Goal: Task Accomplishment & Management: Complete application form

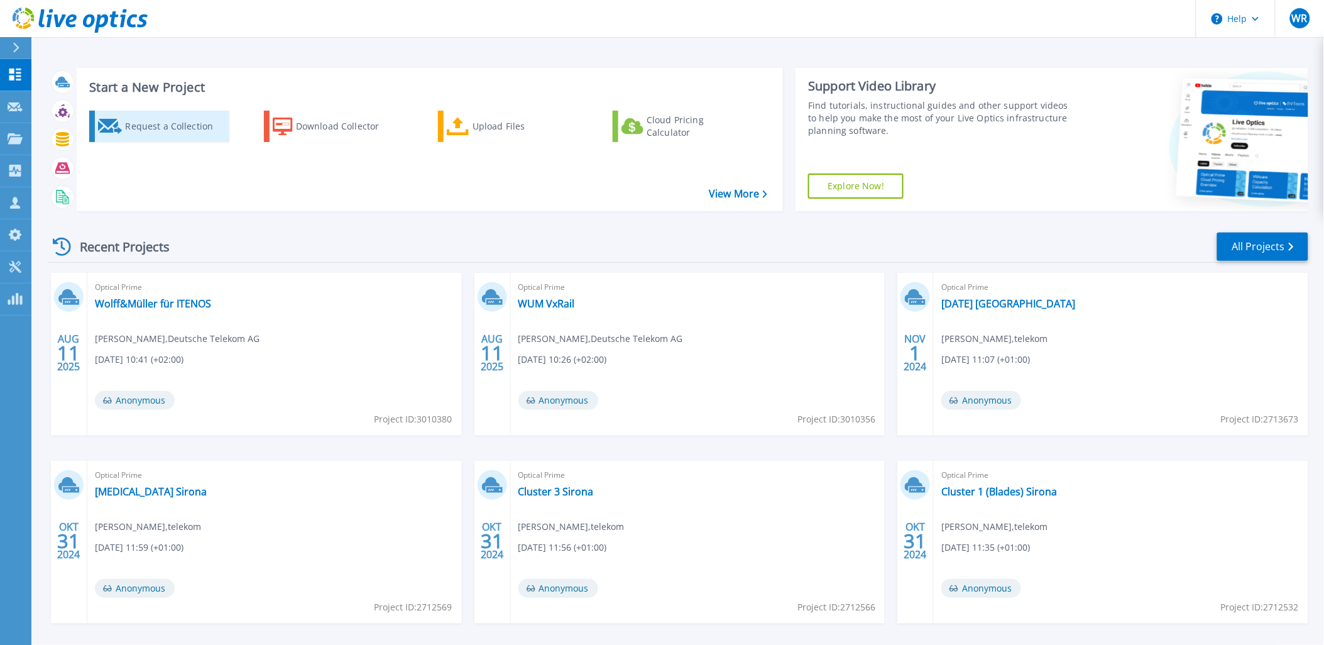
click at [168, 128] on div "Request a Collection" at bounding box center [175, 126] width 101 height 25
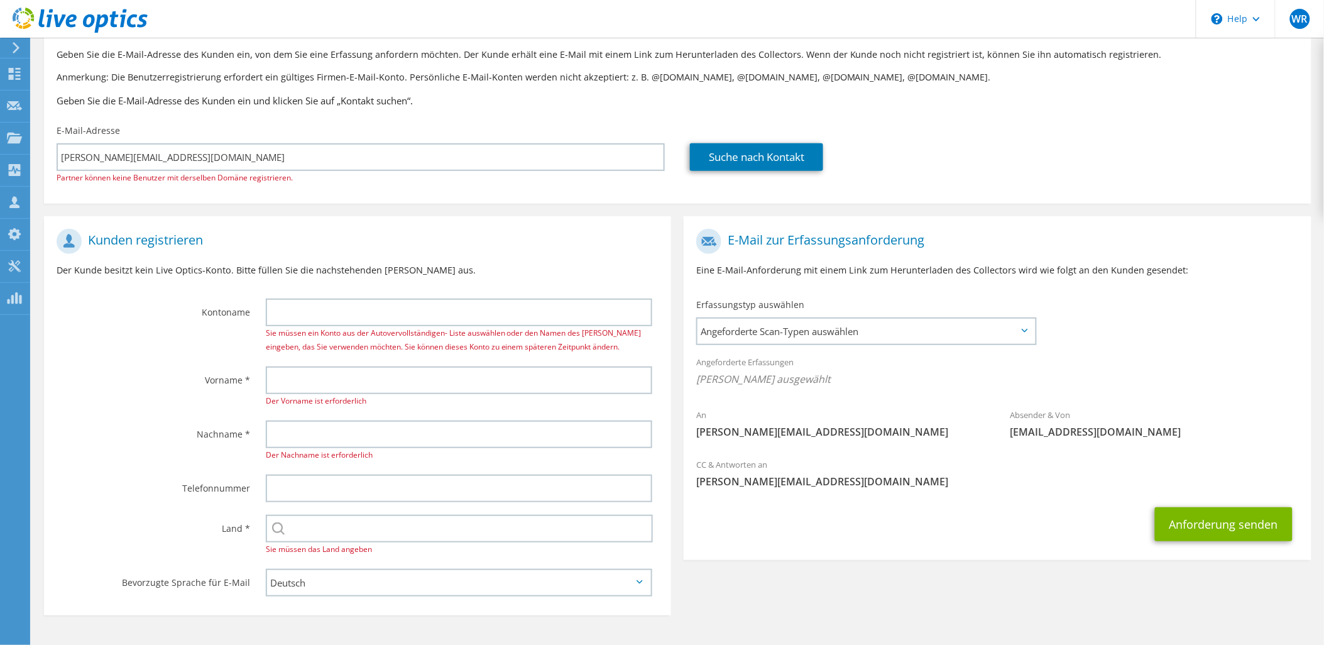
scroll to position [104, 0]
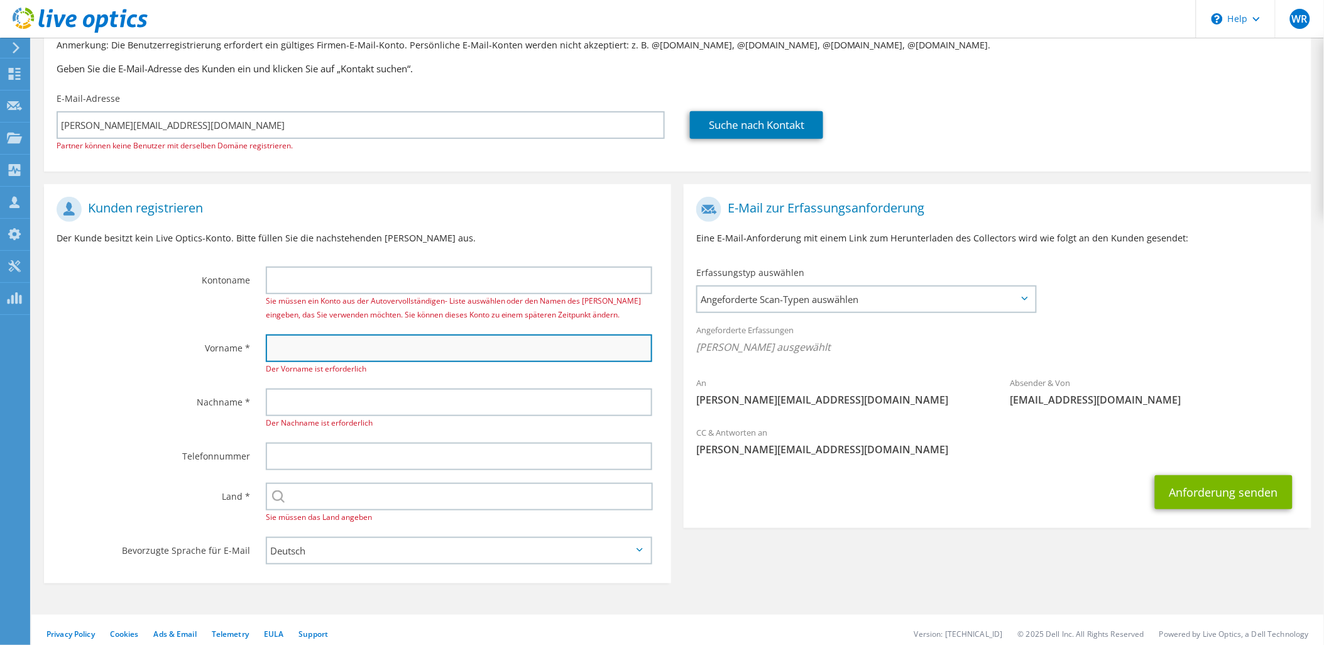
click at [319, 350] on input "text" at bounding box center [459, 348] width 387 height 28
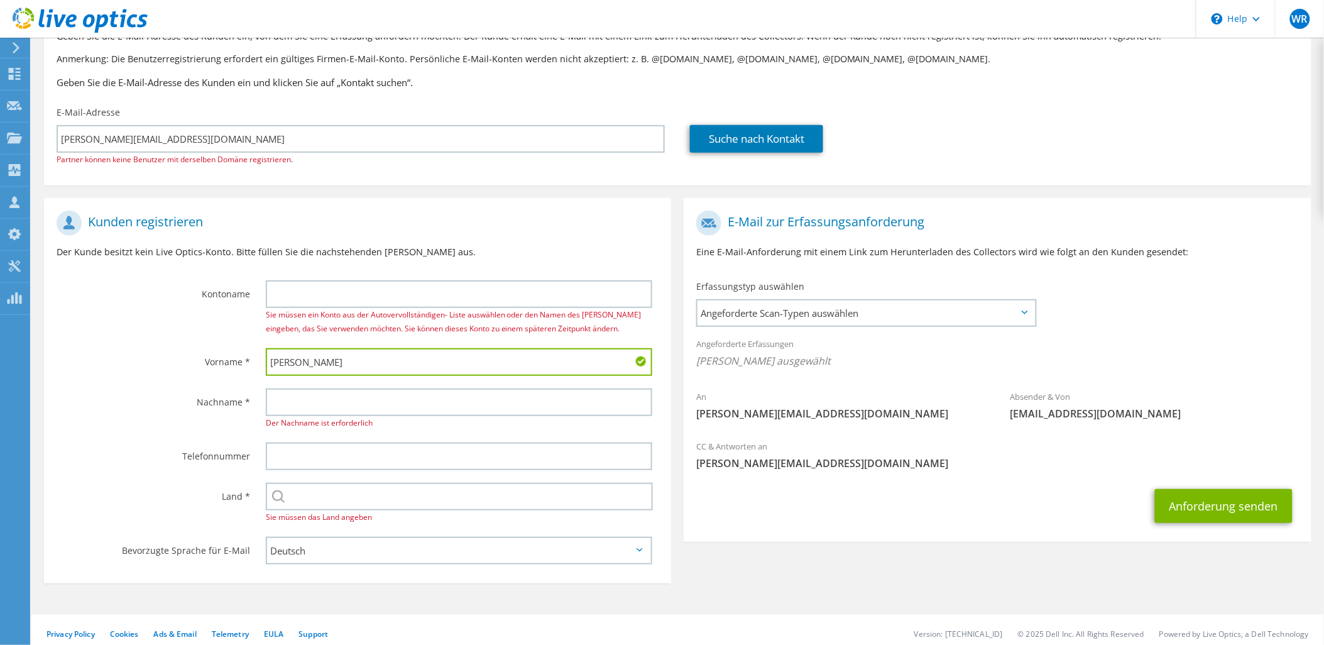
type input "Klaus"
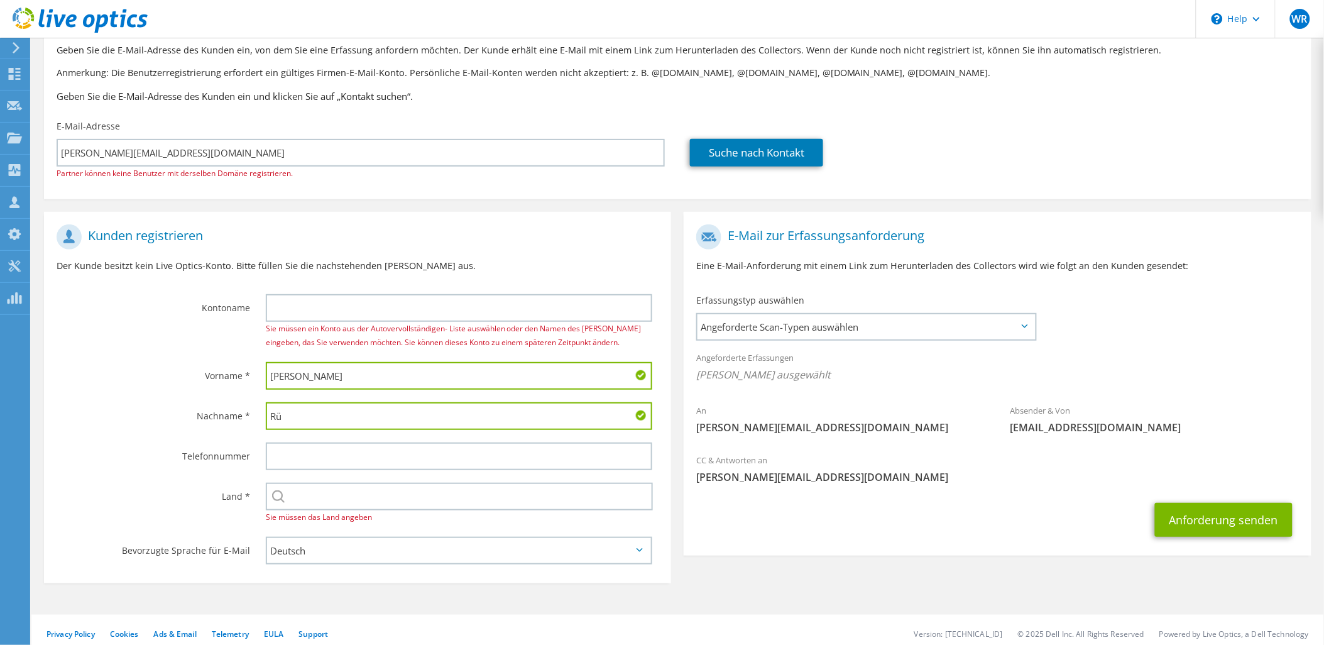
type input "Rüppel"
click at [319, 312] on input "text" at bounding box center [459, 308] width 387 height 28
click at [459, 302] on input "text" at bounding box center [459, 308] width 387 height 28
type input "Telekom Deutschland GmbH"
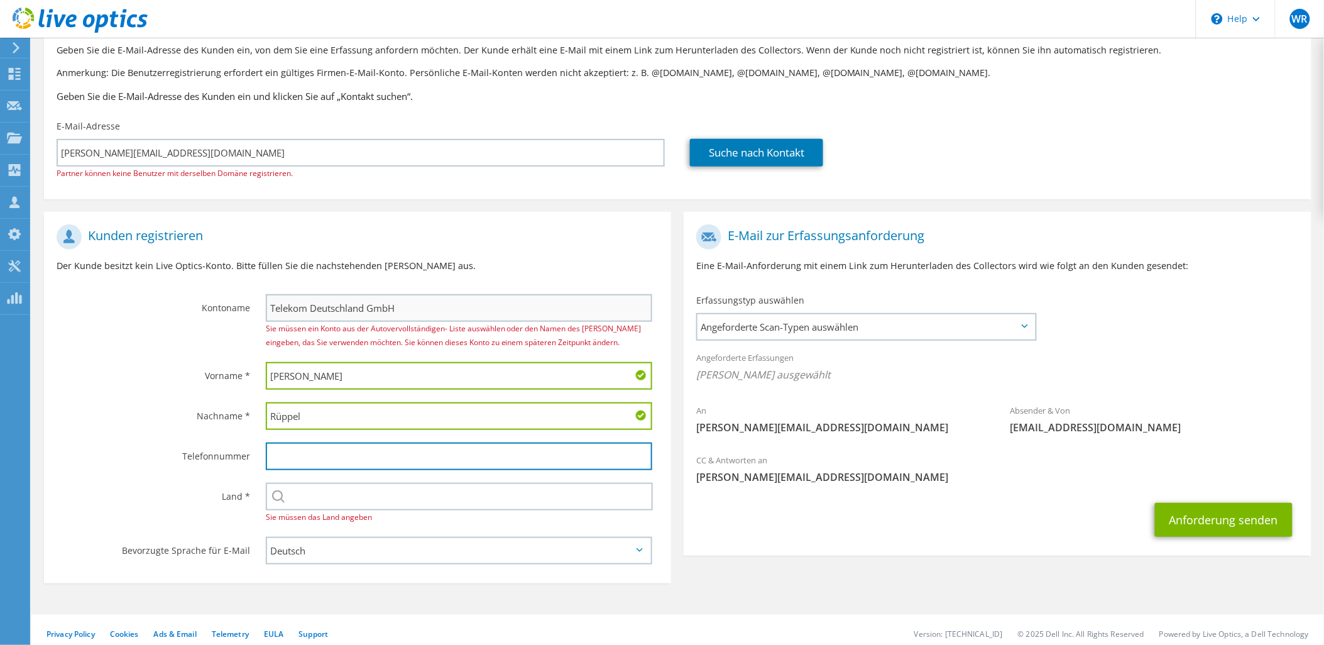
type input "069200604292"
type input "[GEOGRAPHIC_DATA]"
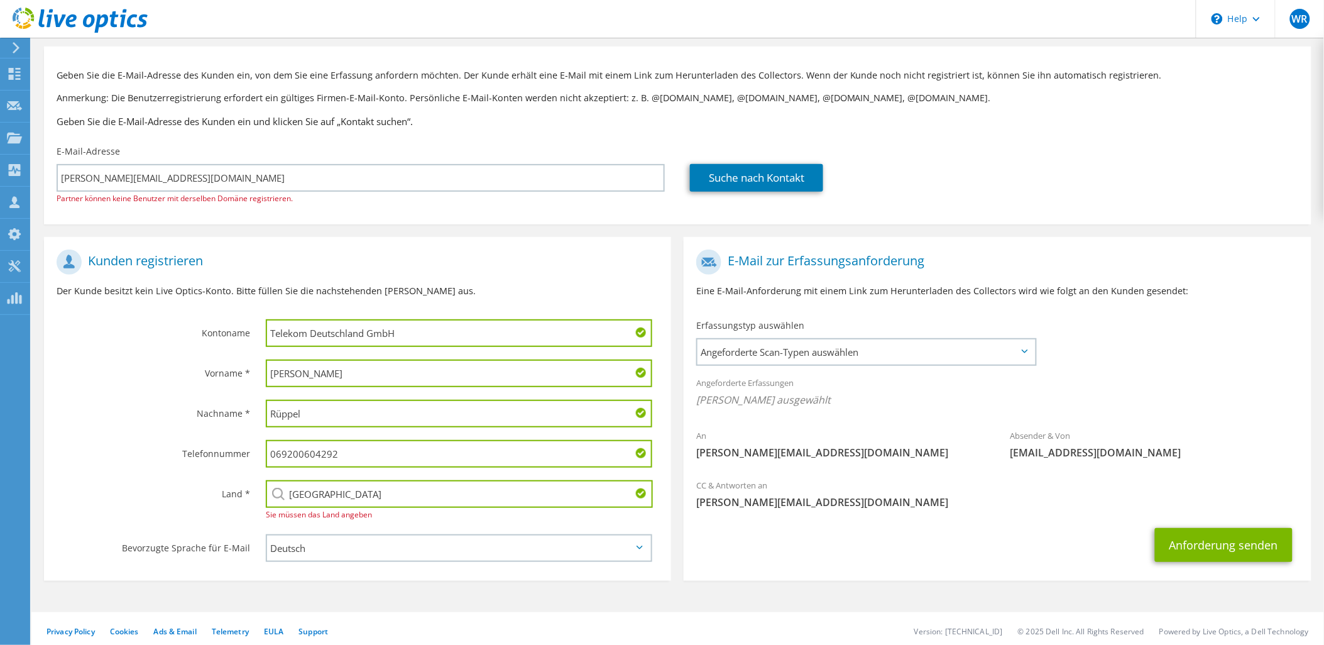
scroll to position [57, 0]
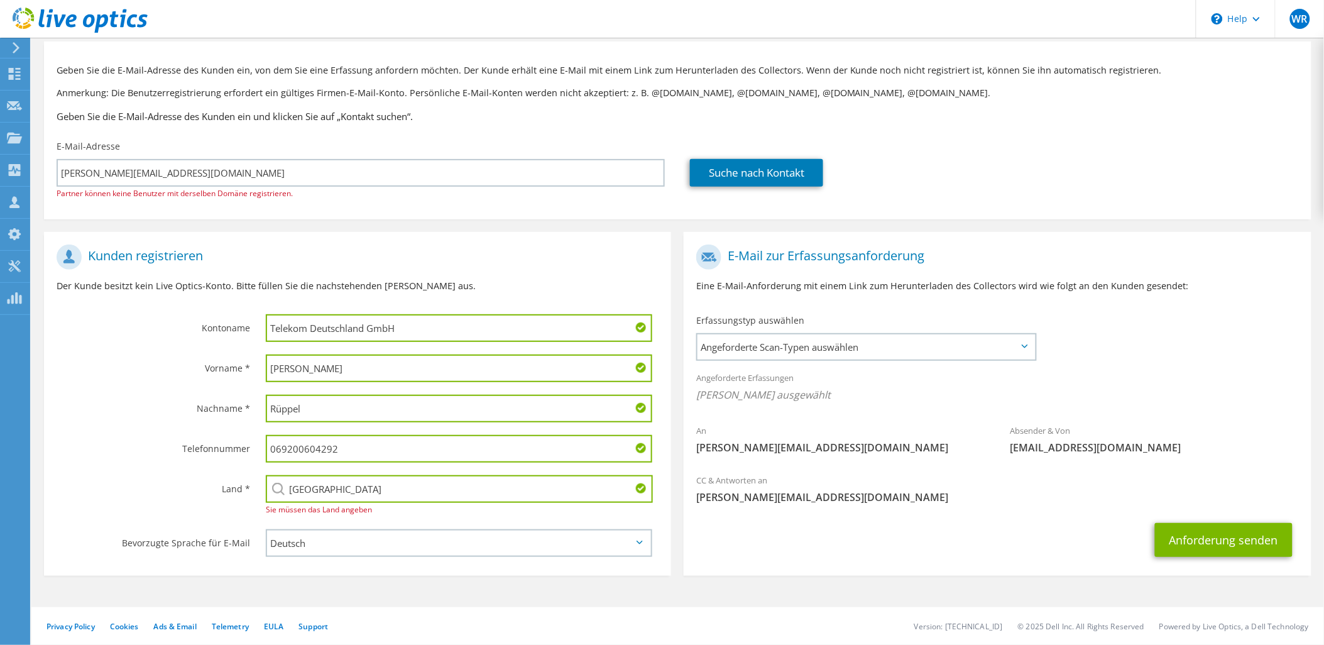
drag, startPoint x: 432, startPoint y: 329, endPoint x: 245, endPoint y: 302, distance: 189.1
click at [246, 302] on section "Kunden registrieren Der Kunde besitzt kein Live Optics-Konto. Bitte füllen Sie …" at bounding box center [357, 404] width 627 height 344
type input "Nikolaus Sorg"
paste input "+49 (9352) 507 911"
click at [313, 443] on input "+49 (9352) 507 911" at bounding box center [459, 449] width 387 height 28
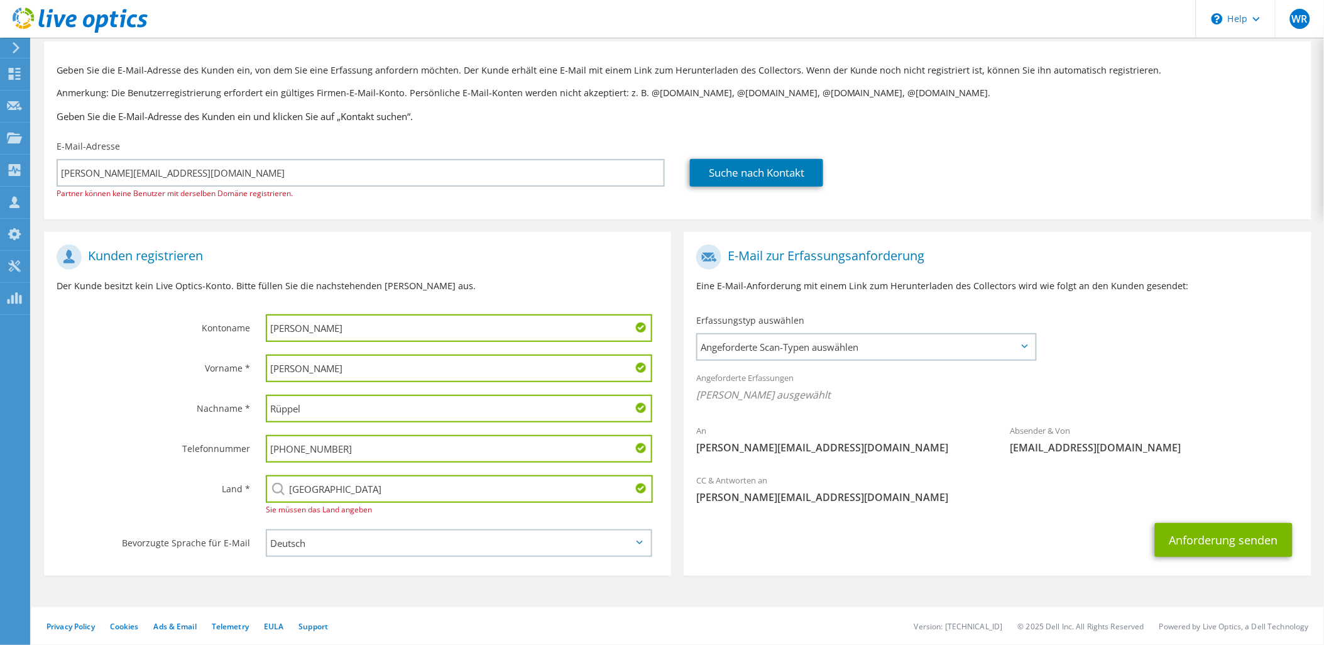
type input "+49 9352 507 911"
drag, startPoint x: 359, startPoint y: 328, endPoint x: 244, endPoint y: 324, distance: 115.7
click at [244, 324] on div "Kontoname Nikolaus Sorg" at bounding box center [357, 293] width 627 height 110
paste input "GmbH & Co. KG"
type input "Nikolaus Sorg GmbH & Co. KG"
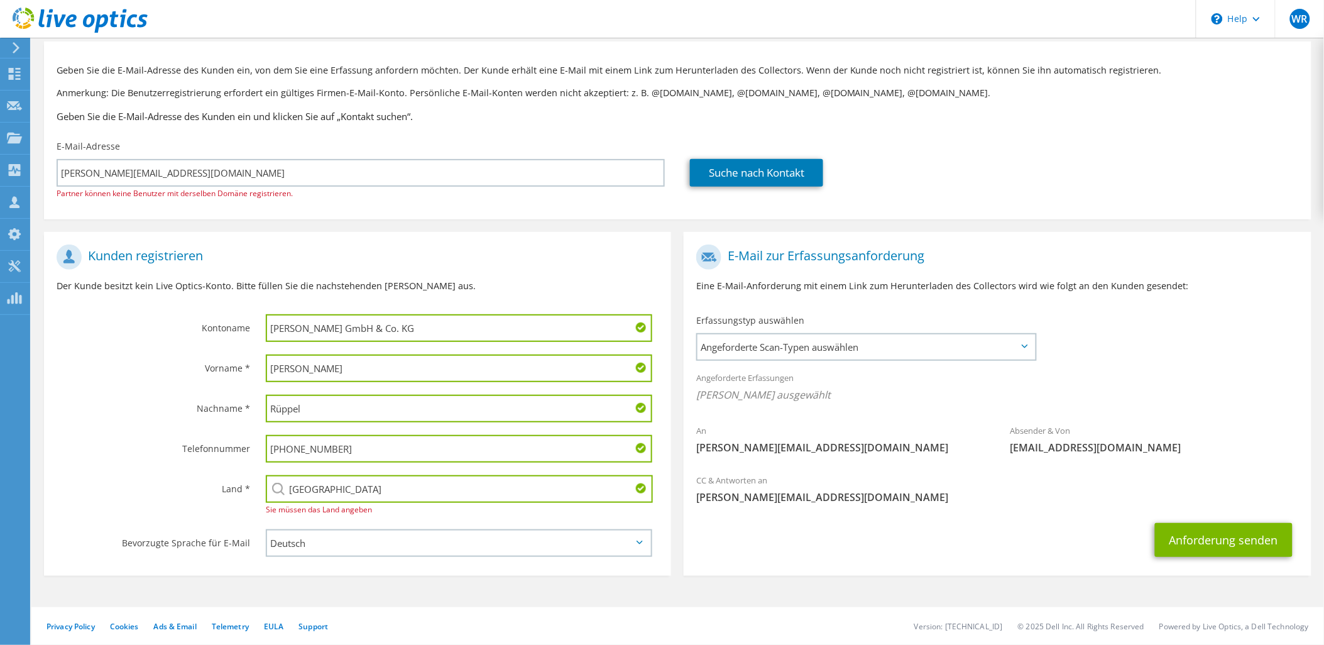
click at [121, 368] on label "Vorname *" at bounding box center [153, 364] width 193 height 20
click at [982, 346] on span "Angeforderte Scan-Typen auswählen" at bounding box center [865, 346] width 337 height 25
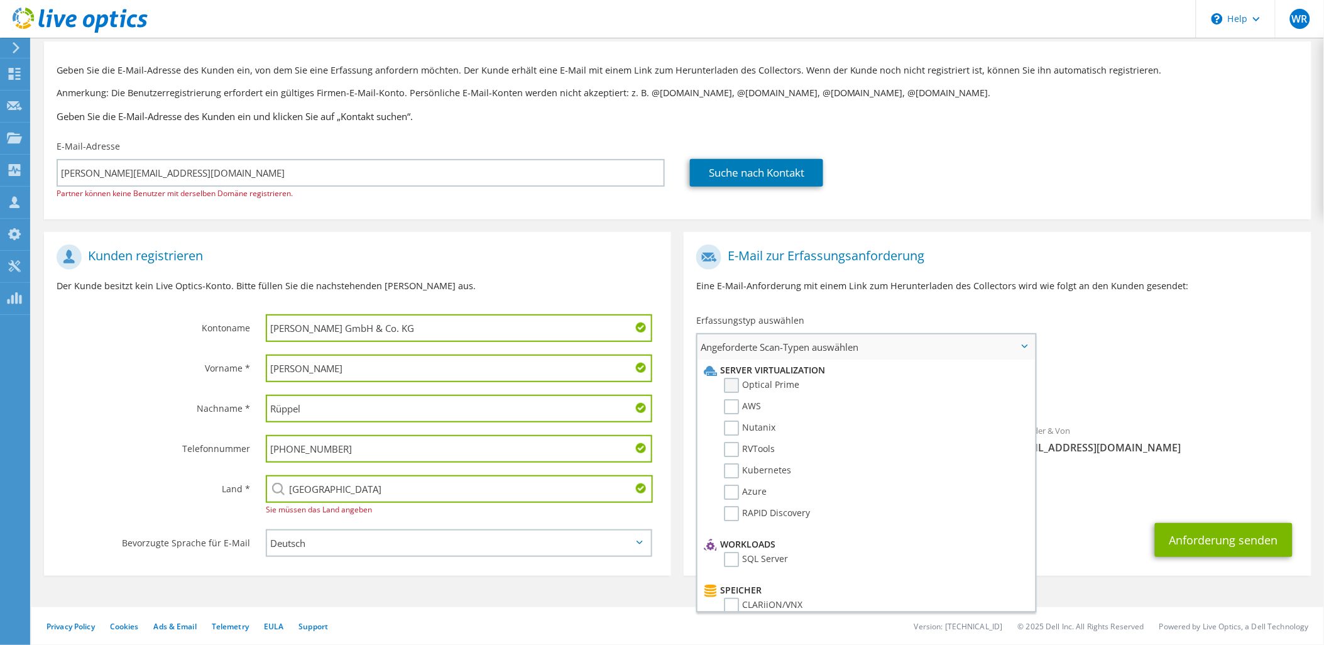
click at [729, 382] on label "Optical Prime" at bounding box center [761, 385] width 75 height 15
click at [0, 0] on input "Optical Prime" at bounding box center [0, 0] width 0 height 0
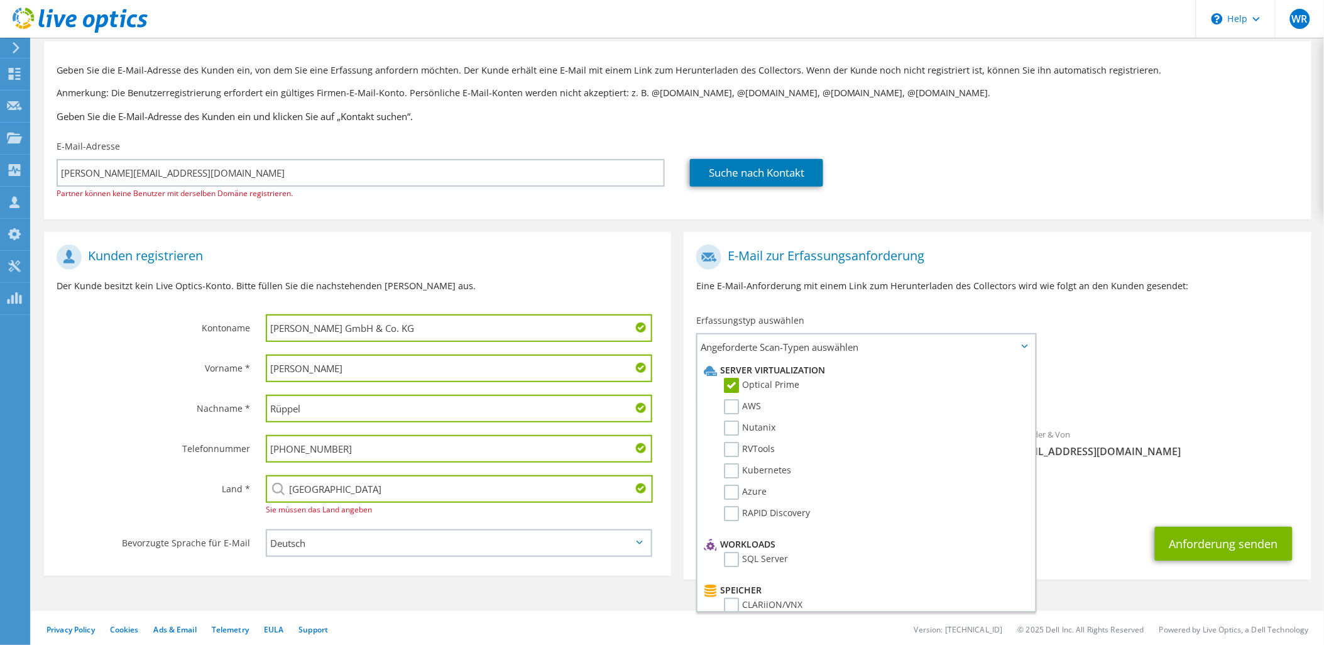
click at [1196, 331] on div "An wolfgang.reuss@telekom.de Absender & Von liveoptics@liveoptics.com" at bounding box center [997, 354] width 627 height 232
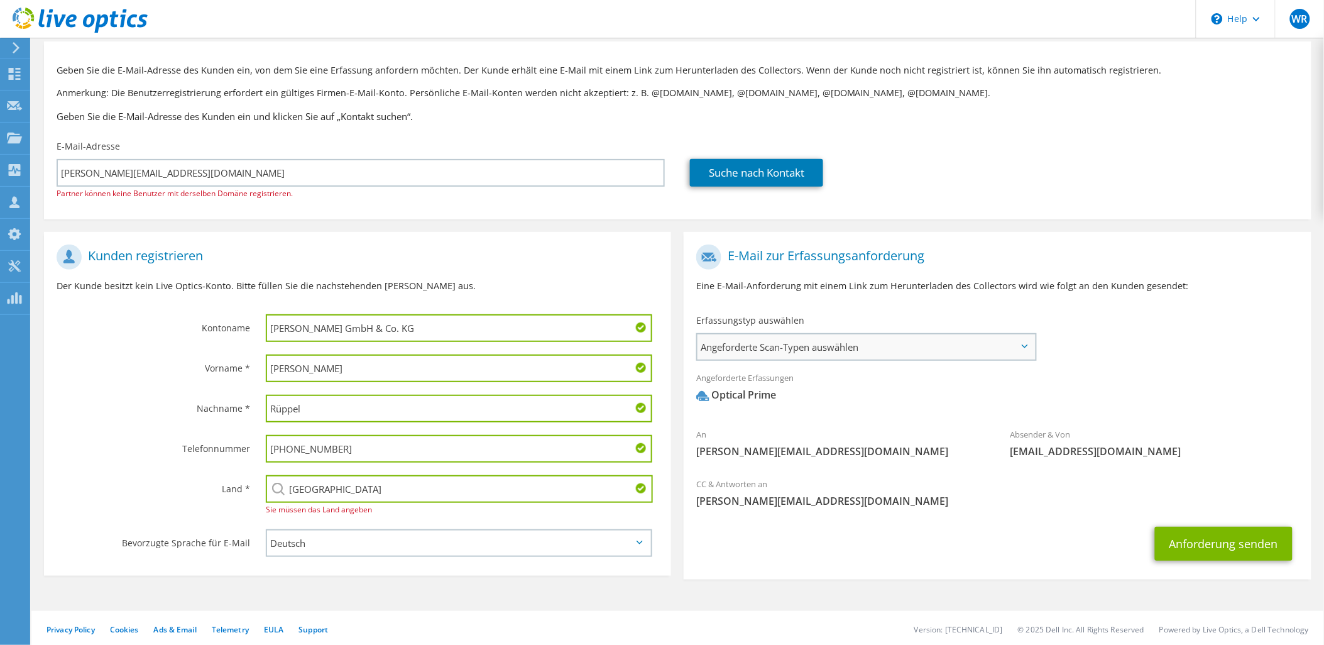
click at [1018, 349] on span "Angeforderte Scan-Typen auswählen" at bounding box center [865, 346] width 337 height 25
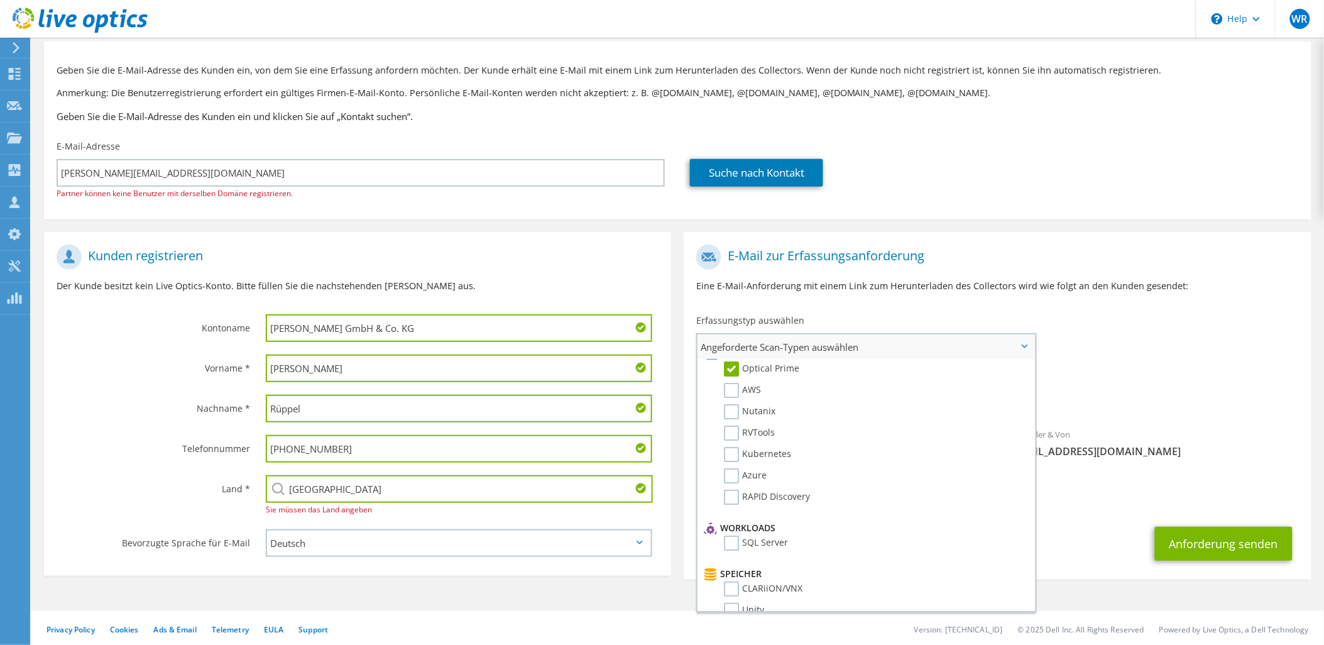
scroll to position [0, 0]
click at [1188, 342] on div "An wolfgang.reuss@telekom.de Absender & Von liveoptics@liveoptics.com" at bounding box center [997, 354] width 627 height 232
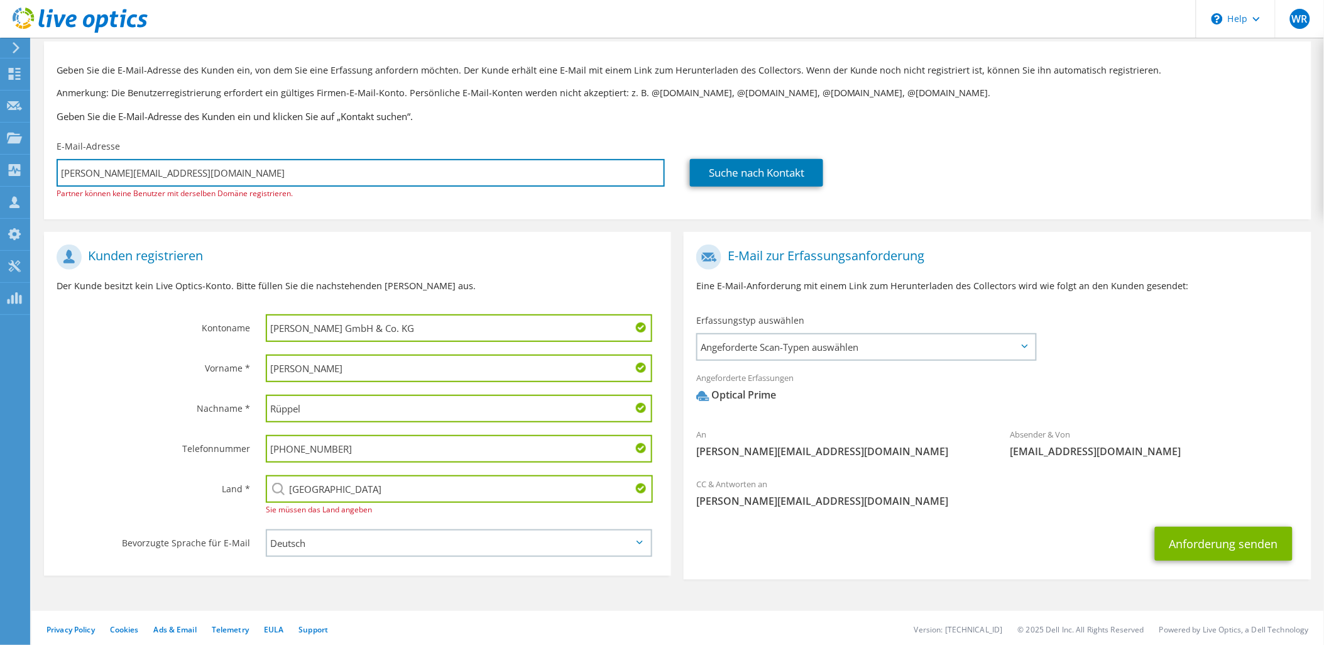
drag, startPoint x: 195, startPoint y: 170, endPoint x: -3, endPoint y: 144, distance: 199.6
click at [0, 144] on html "WR Teammitglied Wolfgang Reuß wolfgang.reuss@telekom.de telekom My Profile Log …" at bounding box center [662, 265] width 1324 height 645
click at [153, 172] on input "text" at bounding box center [361, 173] width 608 height 28
paste input "rueppel@sorg.de"
type input "rueppel@sorg.de"
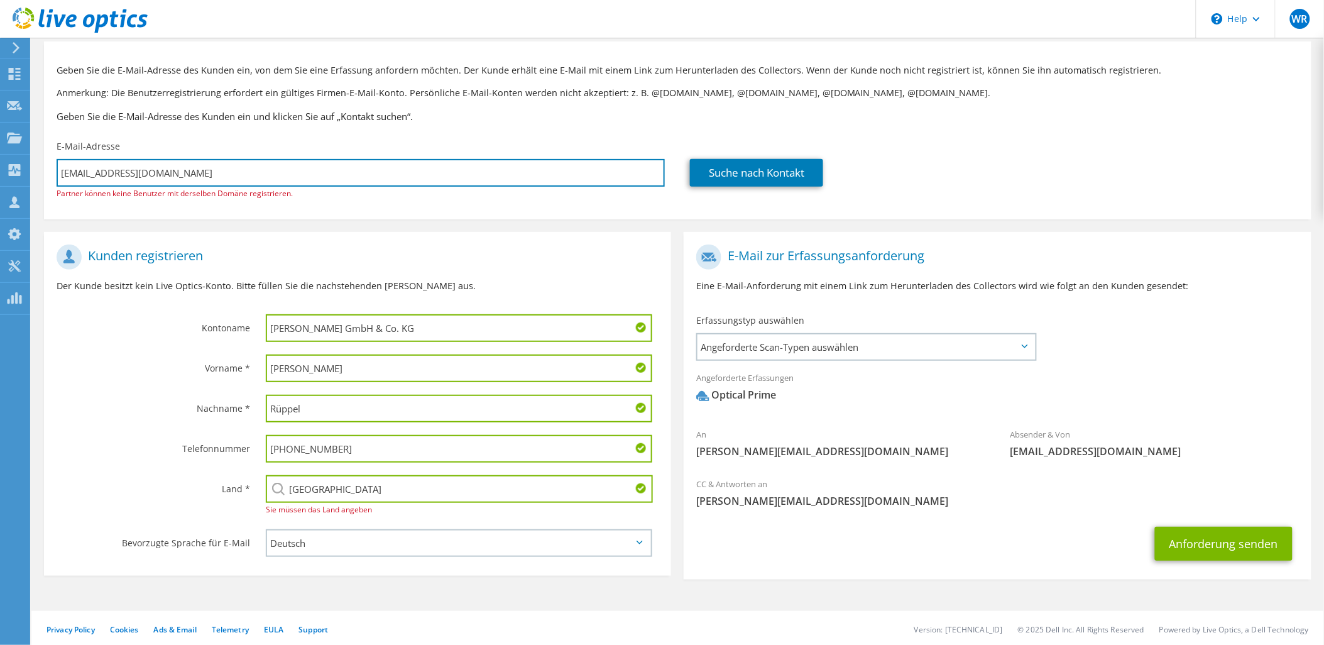
type input "Auswählen"
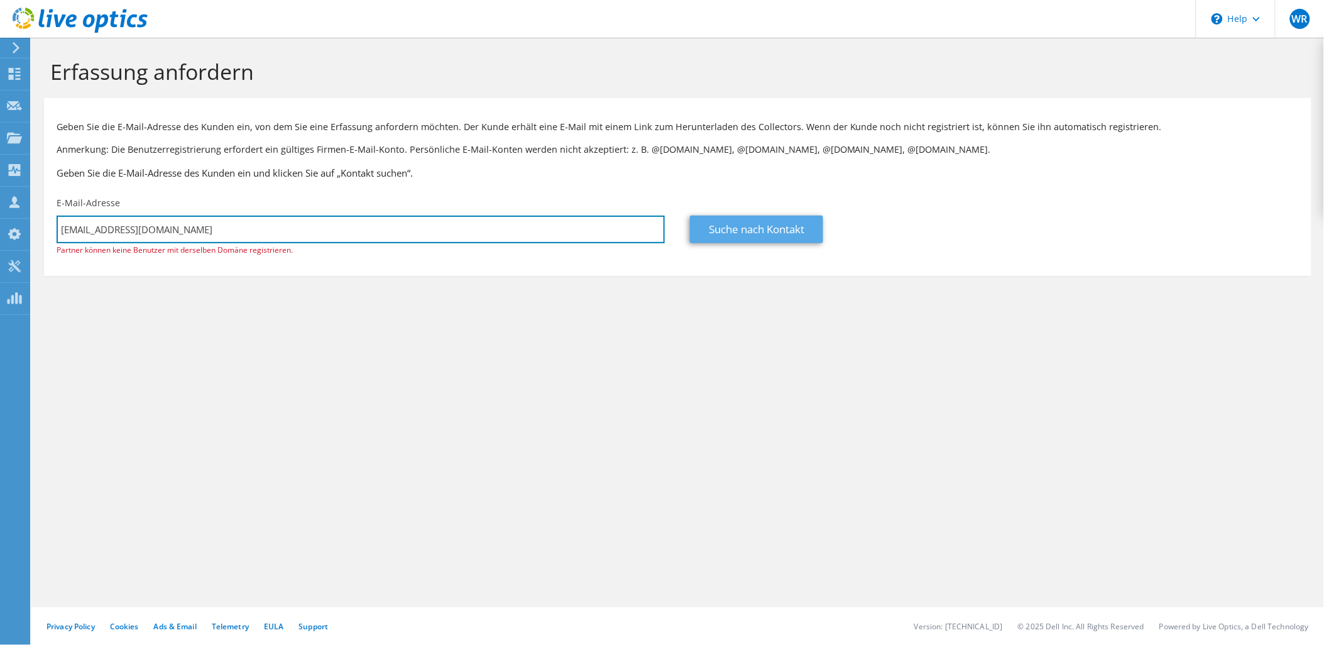
type input "rueppel@sorg.de"
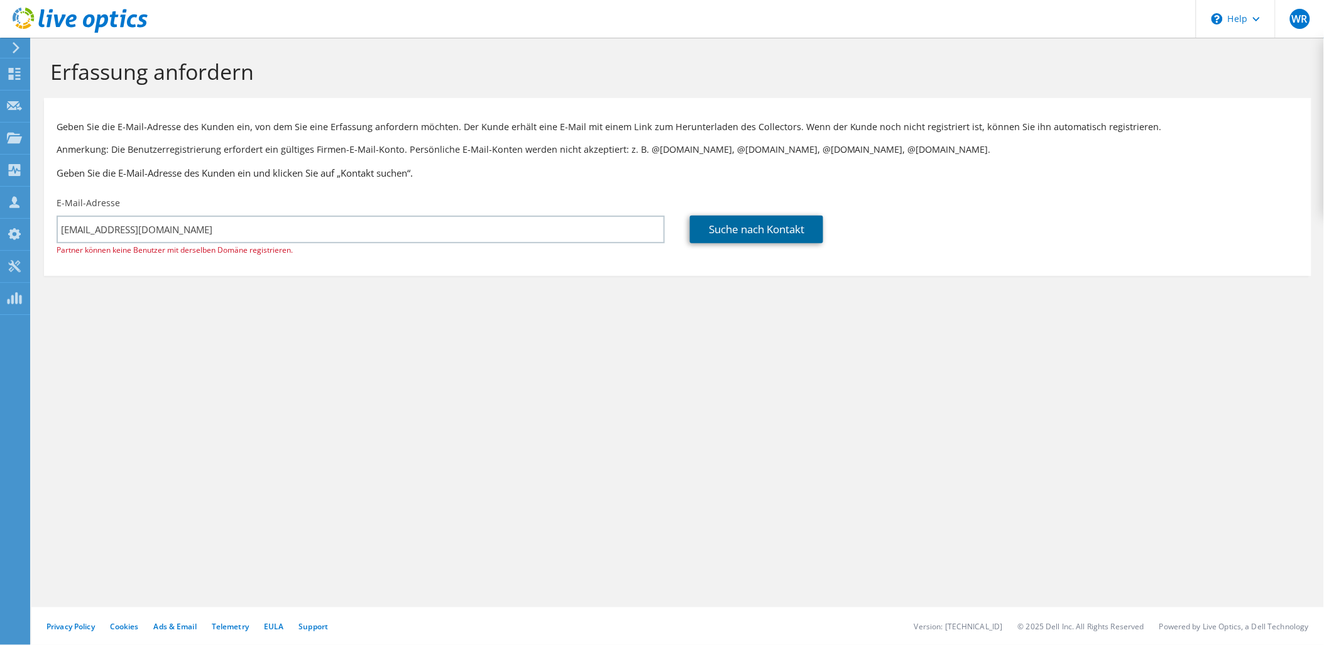
click at [771, 234] on link "Suche nach Kontakt" at bounding box center [756, 229] width 133 height 28
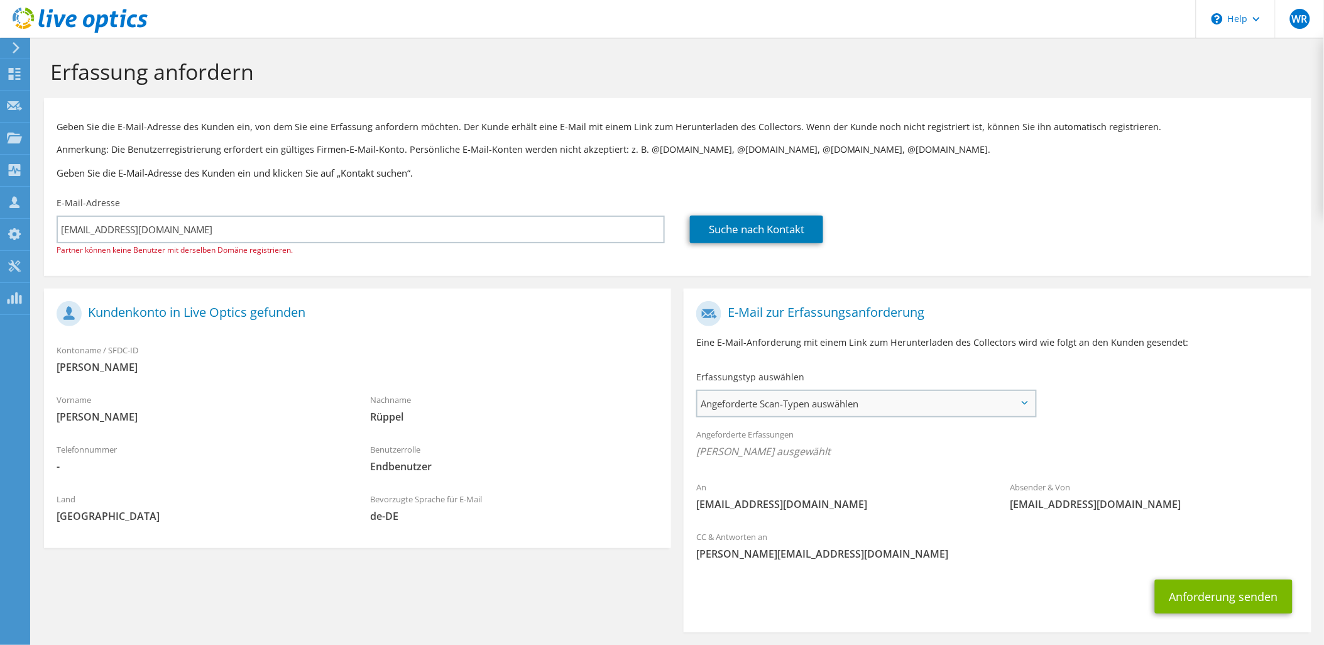
click at [941, 402] on span "Angeforderte Scan-Typen auswählen" at bounding box center [865, 403] width 337 height 25
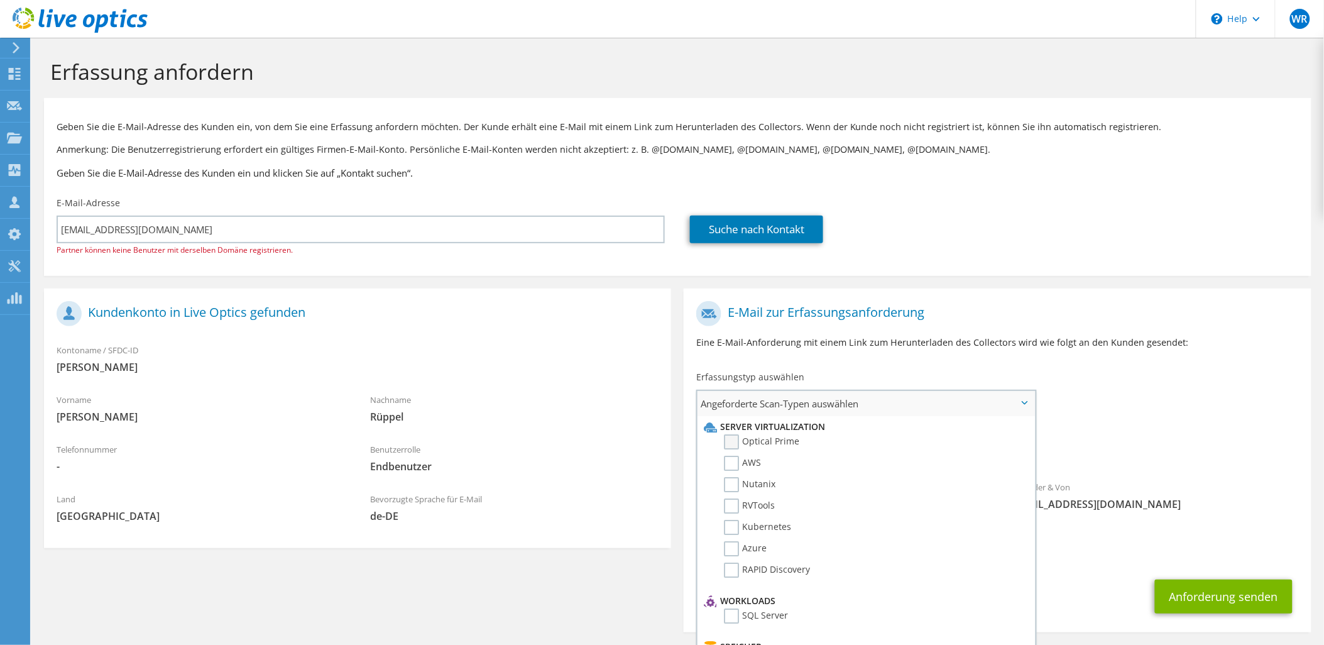
click at [726, 442] on label "Optical Prime" at bounding box center [761, 441] width 75 height 15
click at [0, 0] on input "Optical Prime" at bounding box center [0, 0] width 0 height 0
click at [1047, 237] on div "Suche nach Kontakt" at bounding box center [994, 229] width 608 height 28
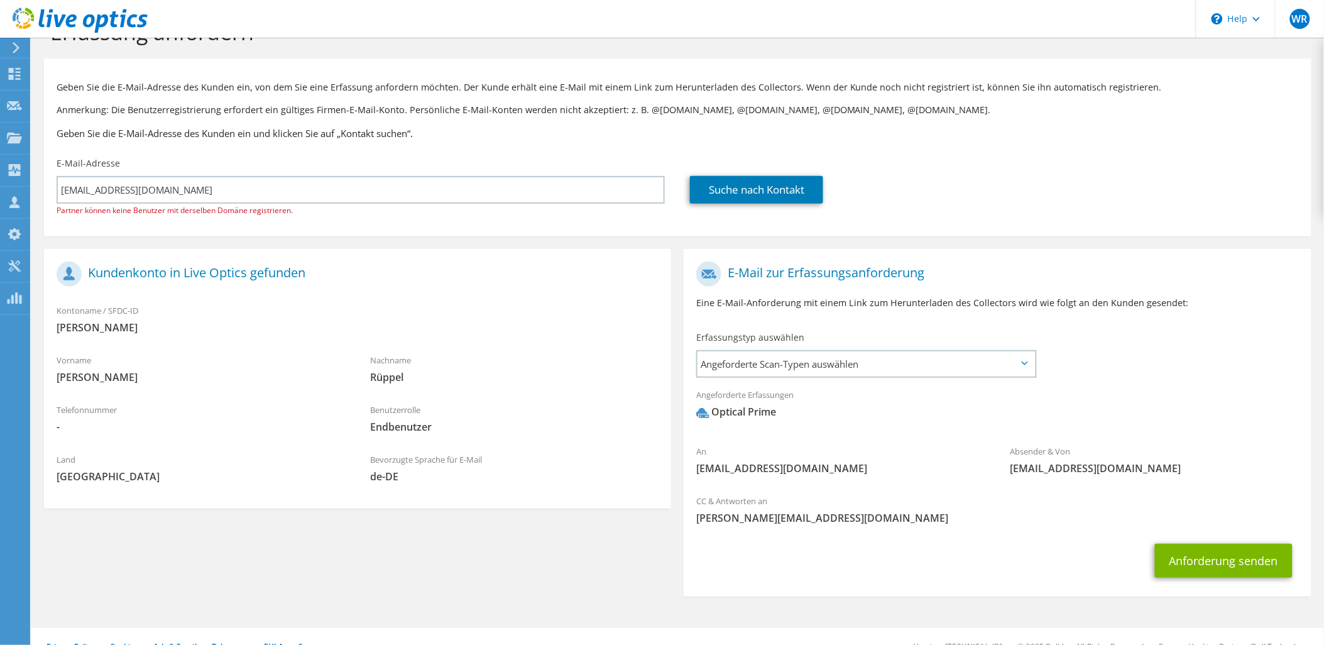
scroll to position [60, 0]
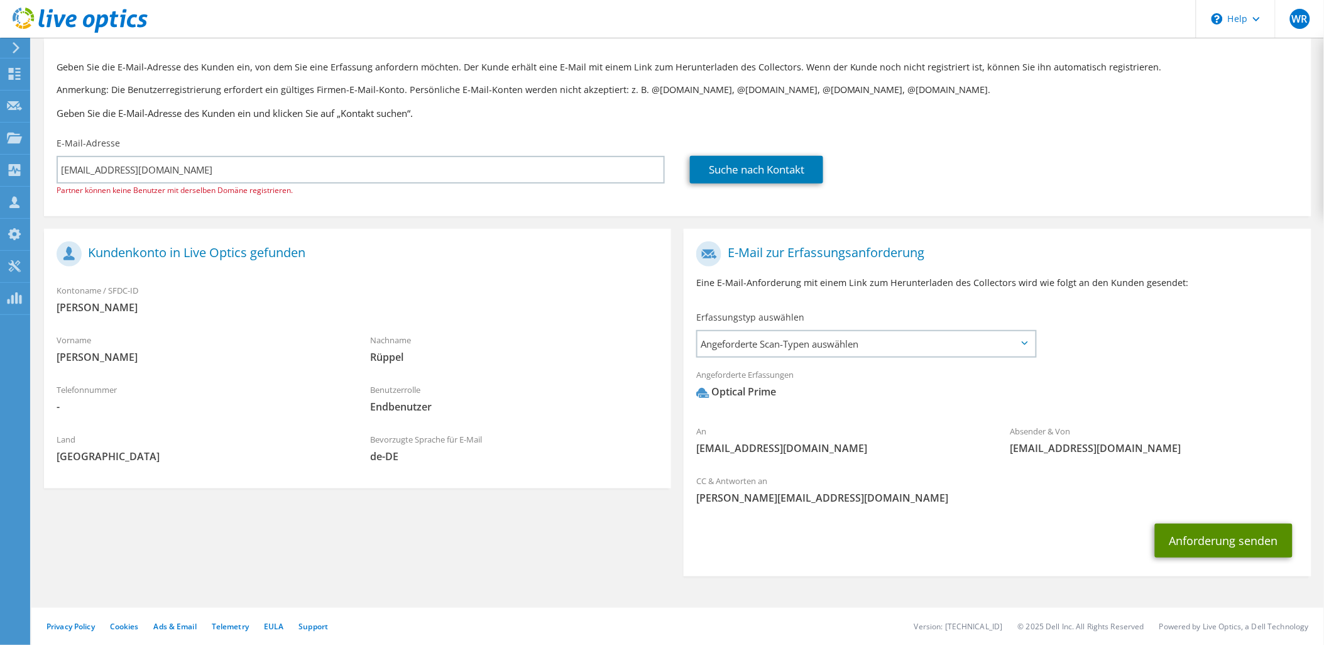
click at [1216, 543] on button "Anforderung senden" at bounding box center [1224, 540] width 138 height 34
